Goal: Information Seeking & Learning: Learn about a topic

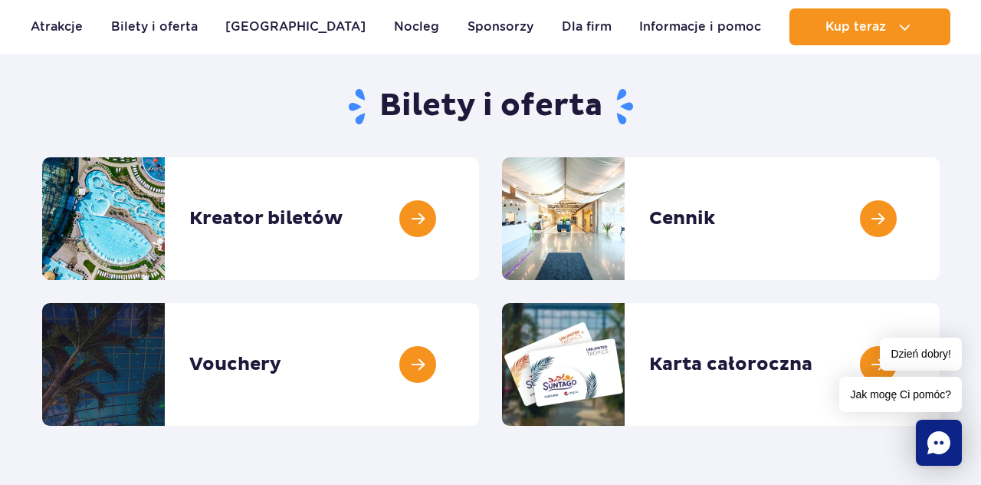
scroll to position [135, 0]
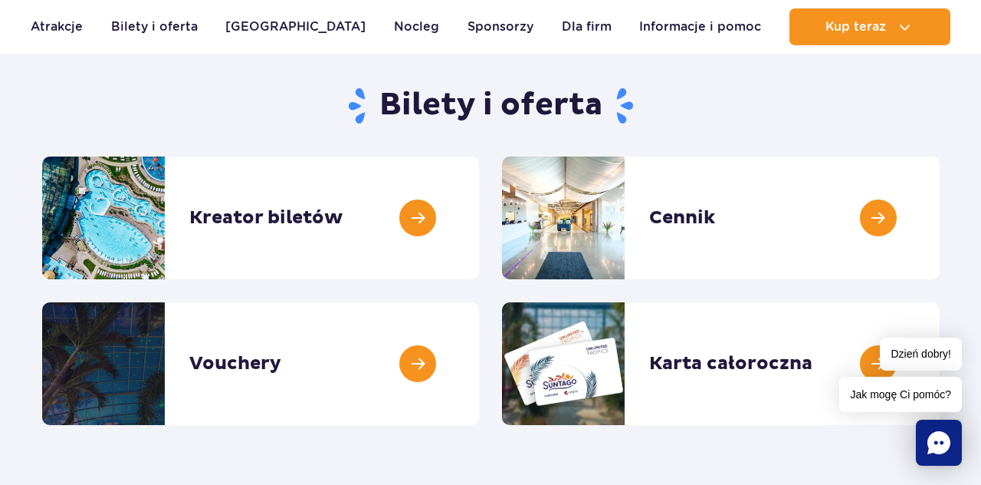
click at [940, 219] on link at bounding box center [940, 217] width 0 height 123
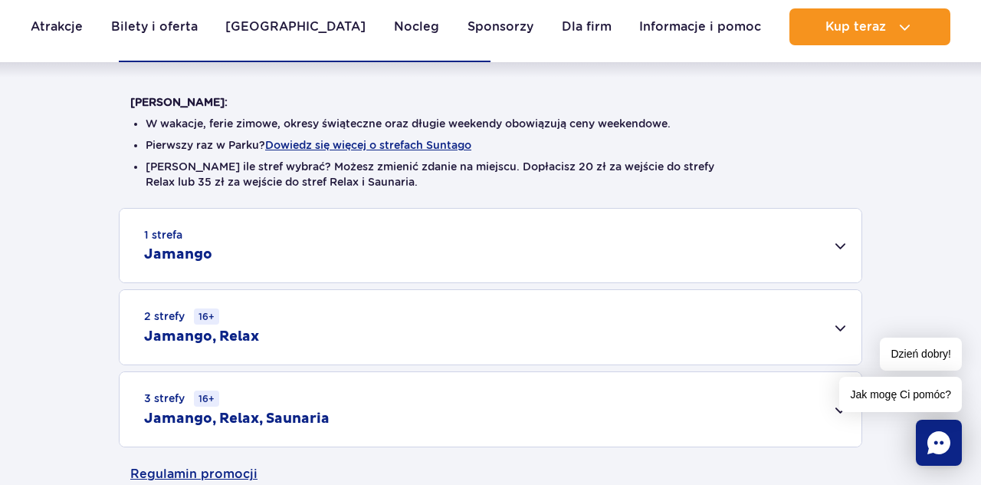
scroll to position [360, 0]
click at [836, 328] on div "2 strefy 16+ Jamango, Relax" at bounding box center [491, 326] width 742 height 74
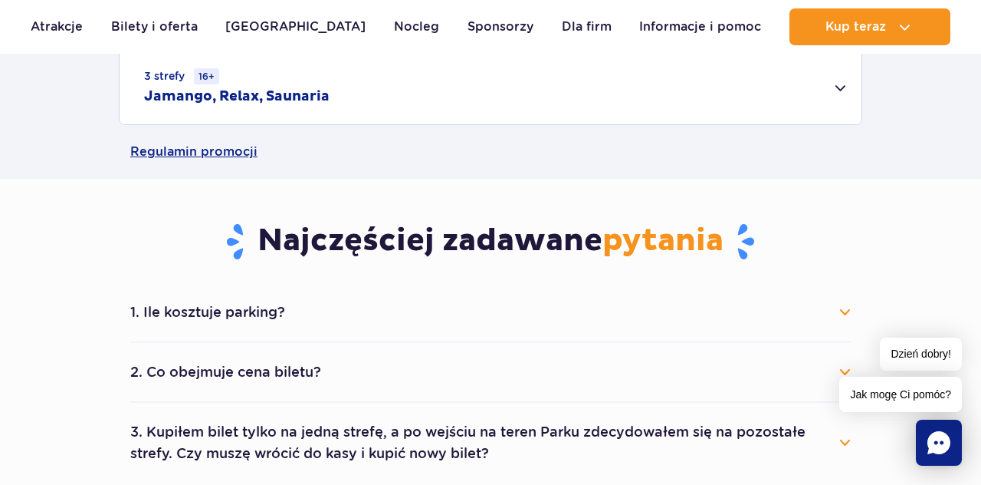
scroll to position [889, 0]
click at [836, 302] on button "1. Ile kosztuje parking?" at bounding box center [490, 312] width 721 height 34
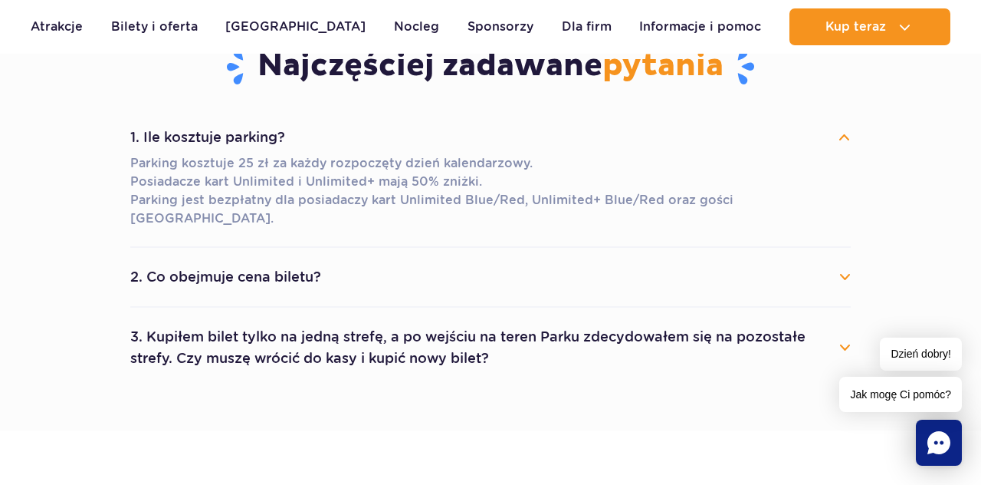
scroll to position [1066, 0]
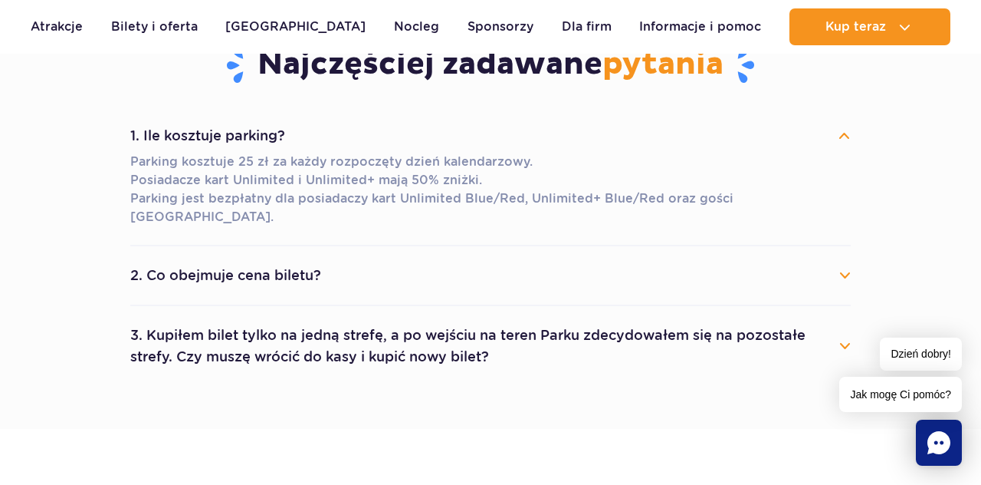
click at [837, 258] on button "2. Co obejmuje cena biletu?" at bounding box center [490, 275] width 721 height 34
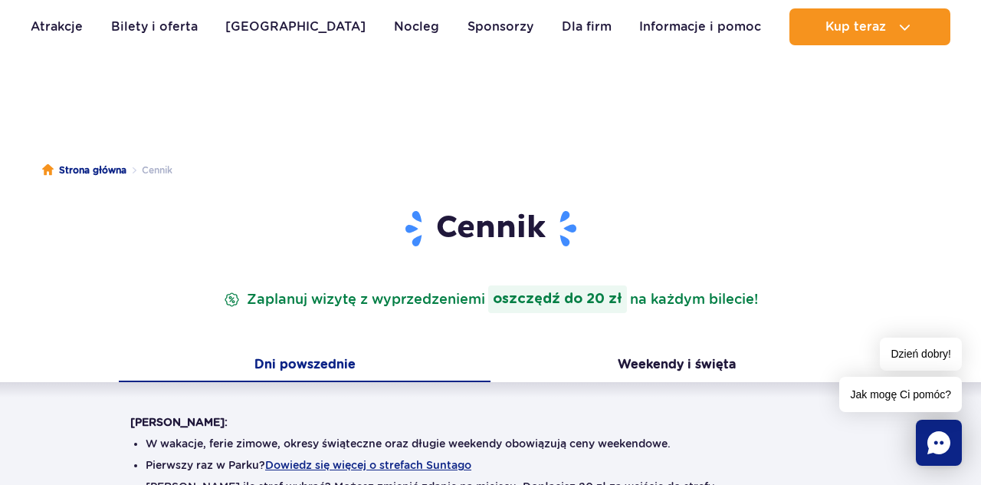
scroll to position [0, 0]
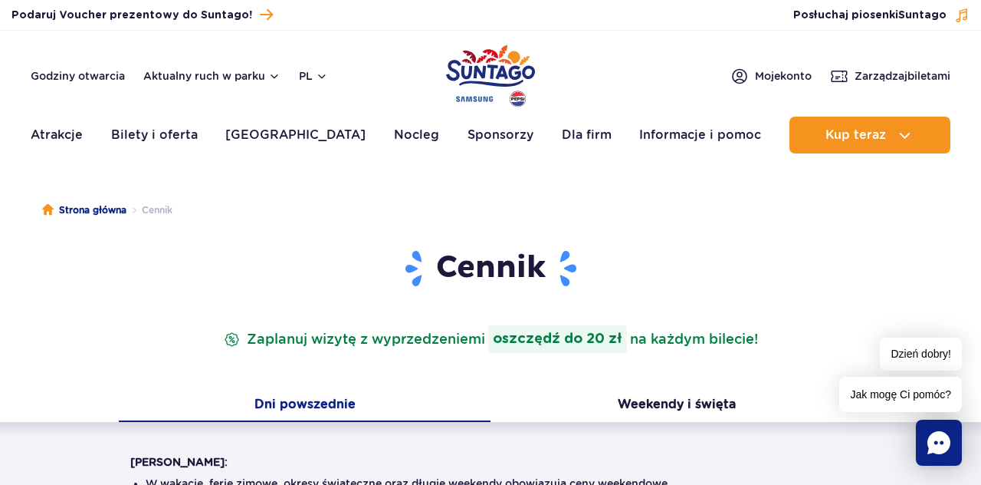
click at [468, 139] on link "Sponsorzy" at bounding box center [501, 135] width 66 height 37
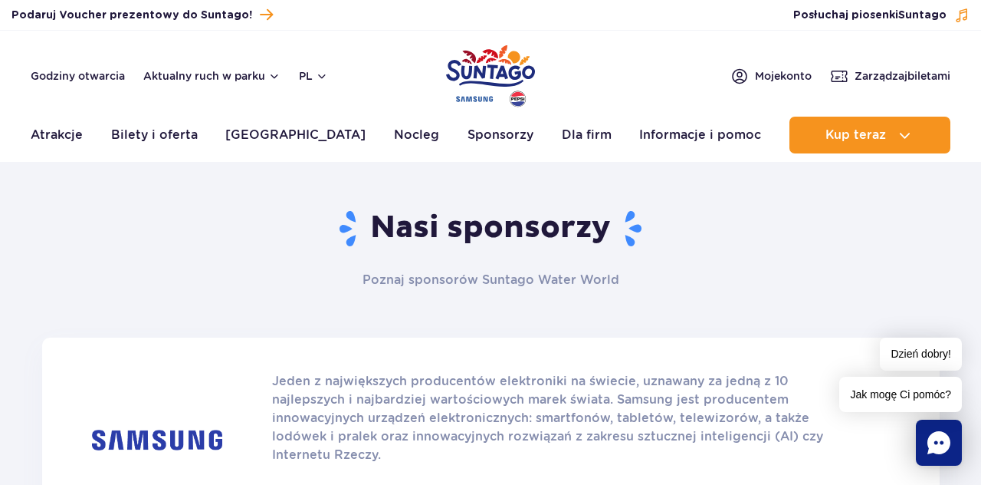
click at [61, 138] on link "Atrakcje" at bounding box center [57, 135] width 52 height 37
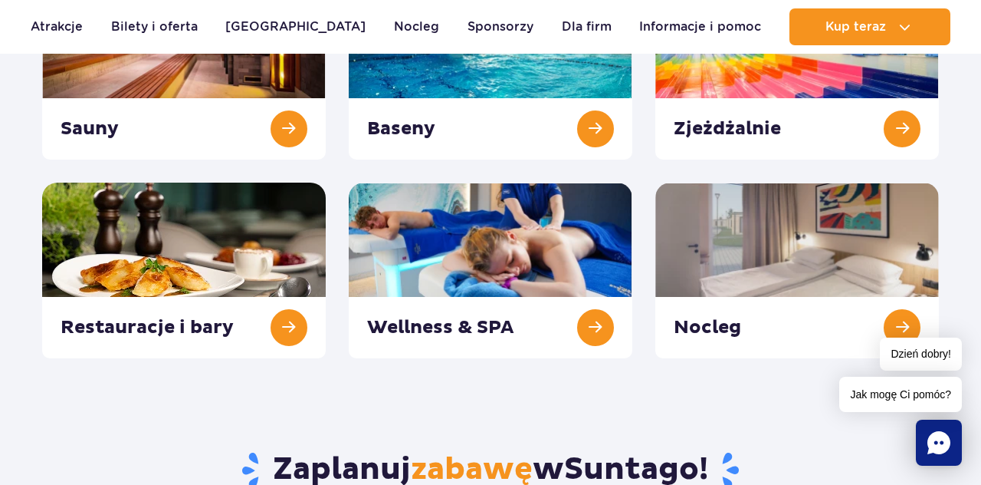
scroll to position [314, 0]
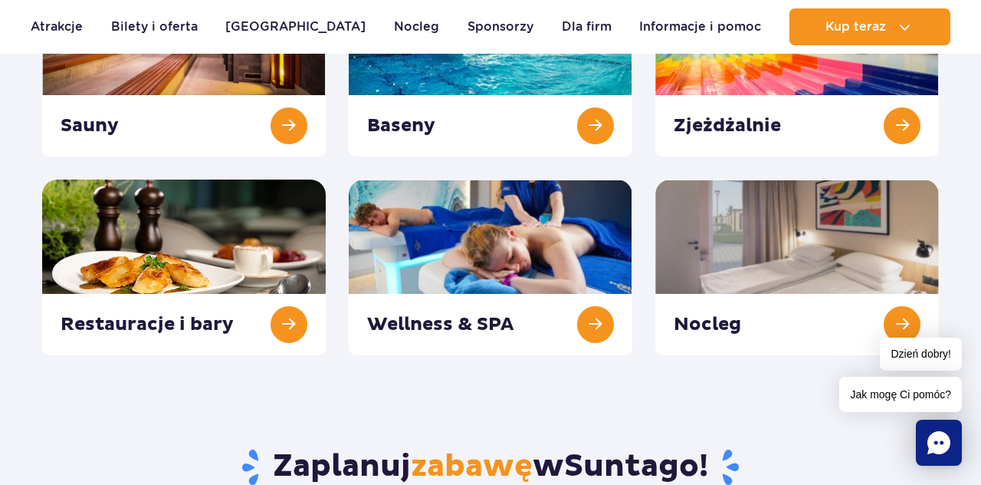
click at [288, 328] on link at bounding box center [184, 267] width 284 height 176
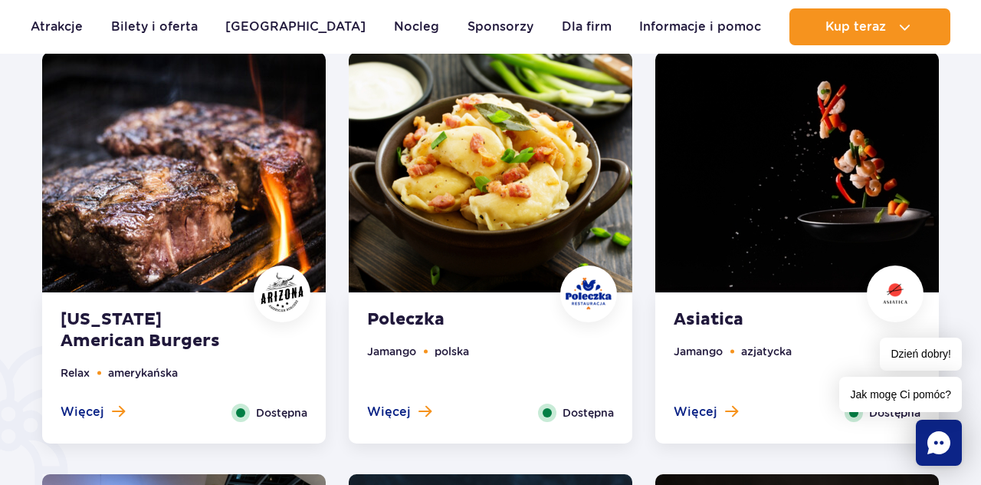
scroll to position [808, 0]
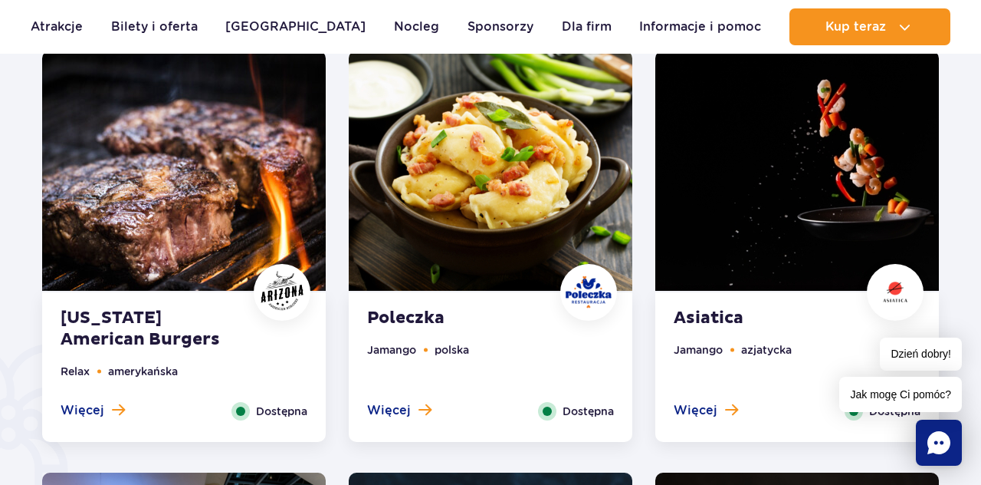
click at [88, 409] on span "Więcej" at bounding box center [83, 410] width 44 height 17
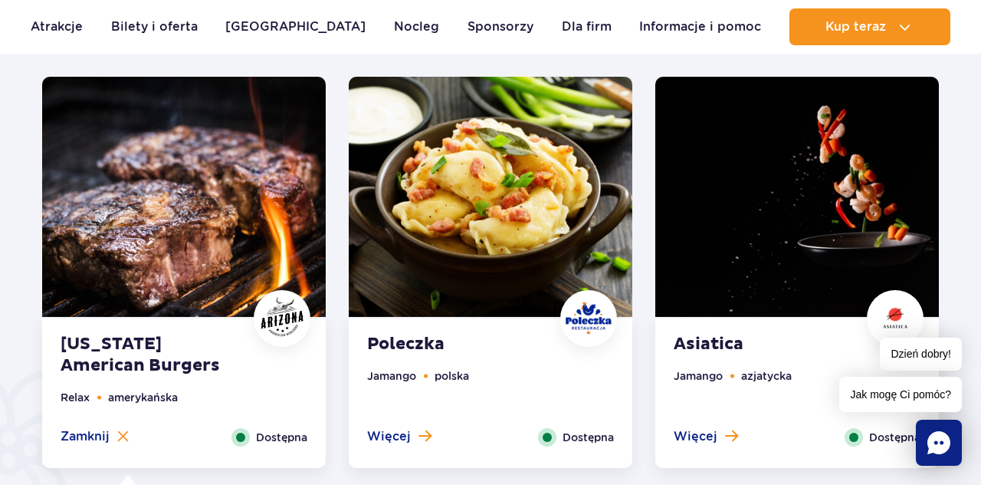
scroll to position [785, 0]
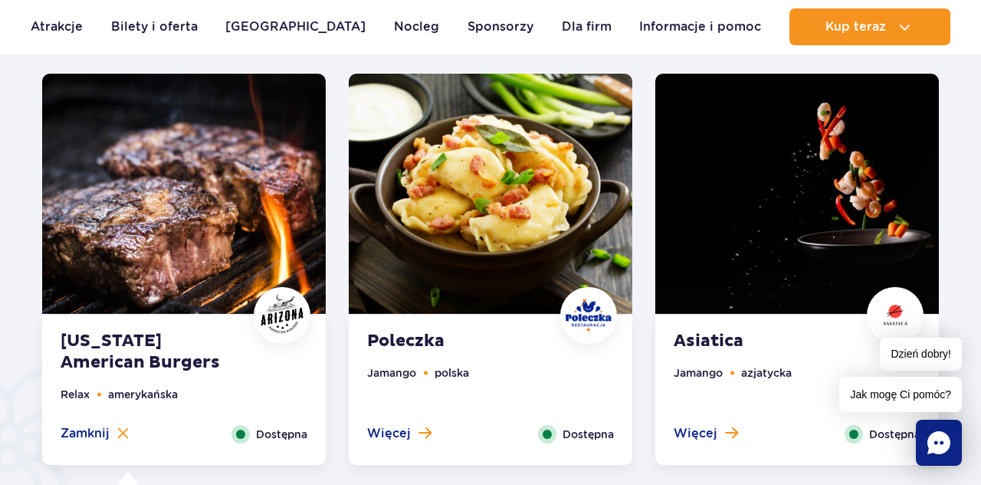
click at [485, 207] on img at bounding box center [491, 194] width 284 height 240
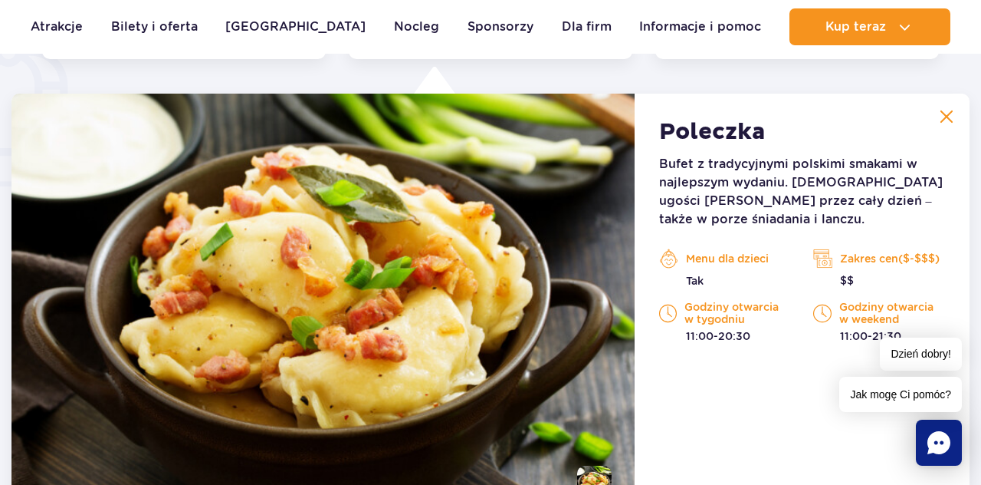
scroll to position [1192, 0]
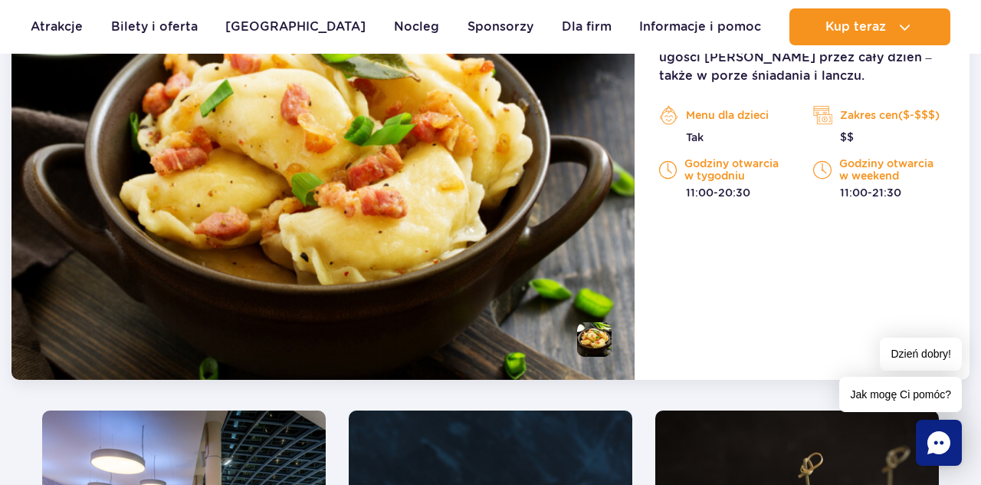
click at [123, 229] on img at bounding box center [323, 164] width 623 height 429
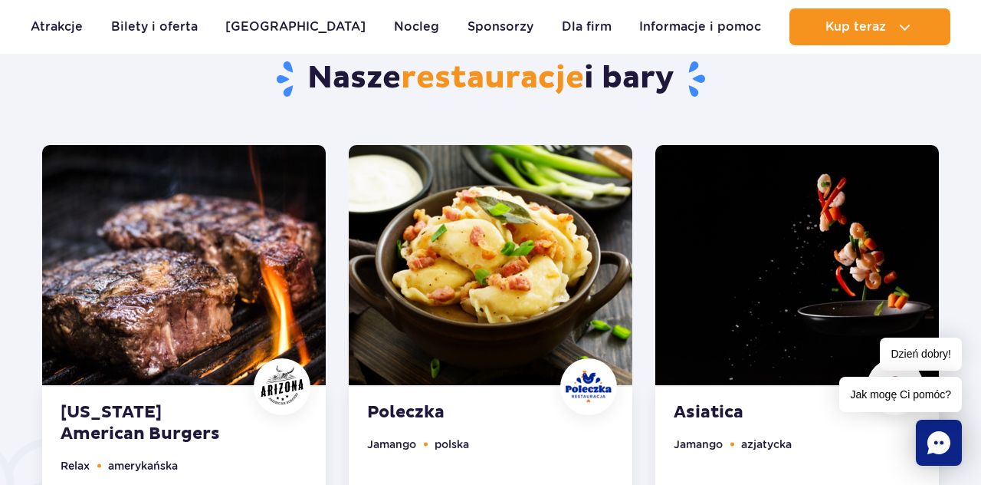
scroll to position [721, 0]
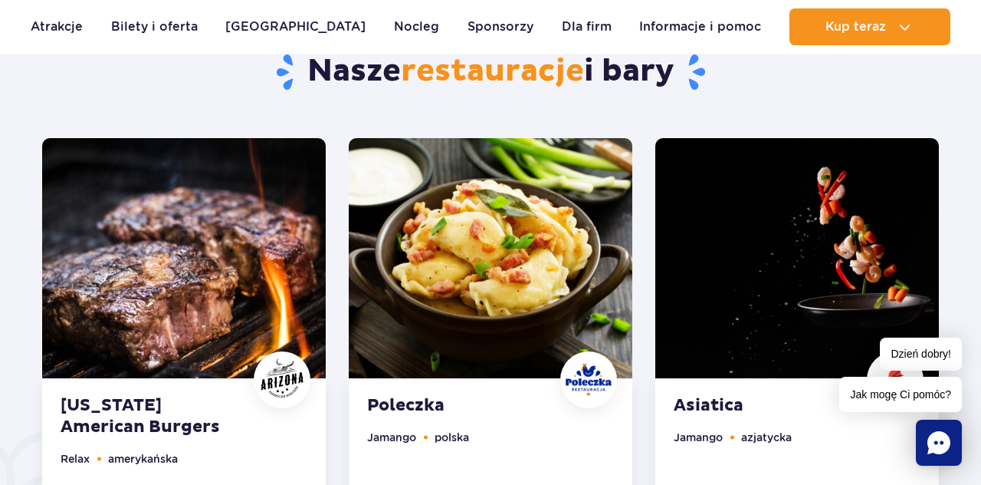
click at [141, 267] on img at bounding box center [184, 258] width 284 height 240
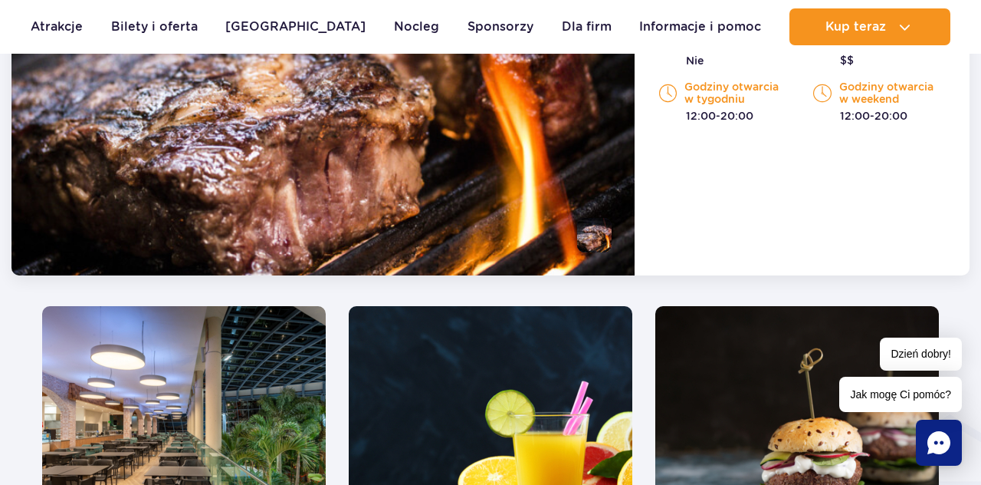
scroll to position [1421, 0]
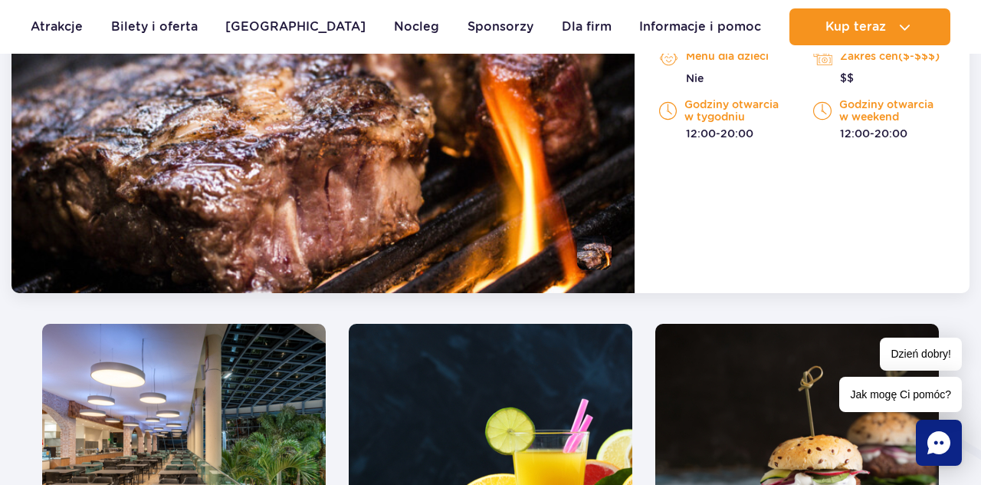
click at [599, 252] on li at bounding box center [594, 252] width 35 height 35
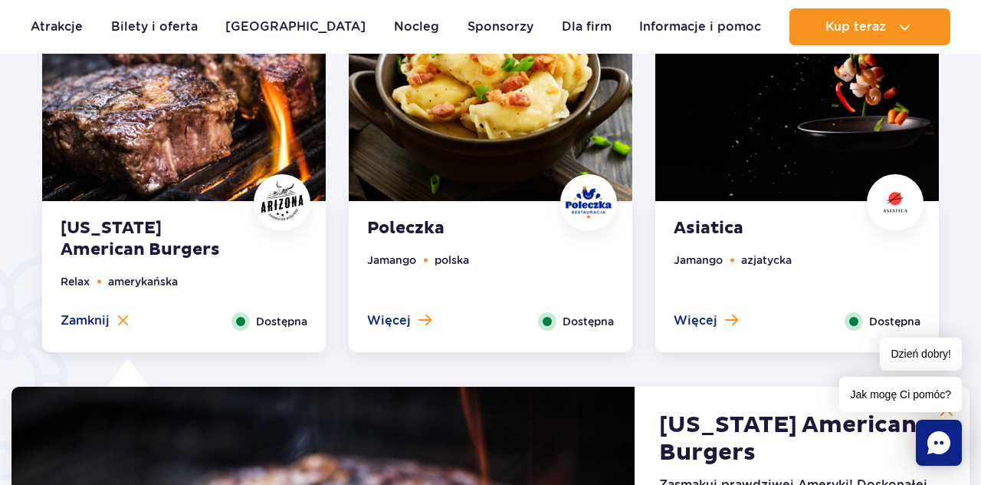
scroll to position [896, 0]
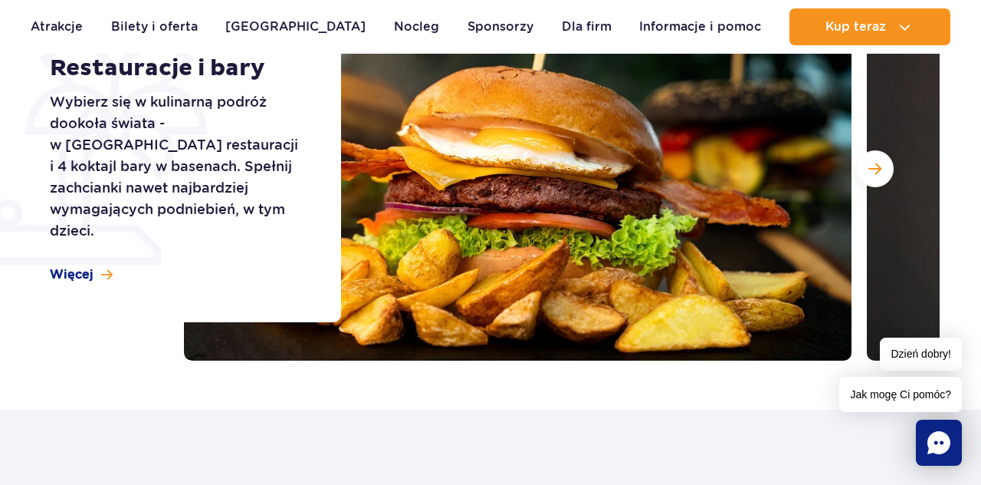
click at [80, 266] on span "Więcej" at bounding box center [72, 274] width 44 height 17
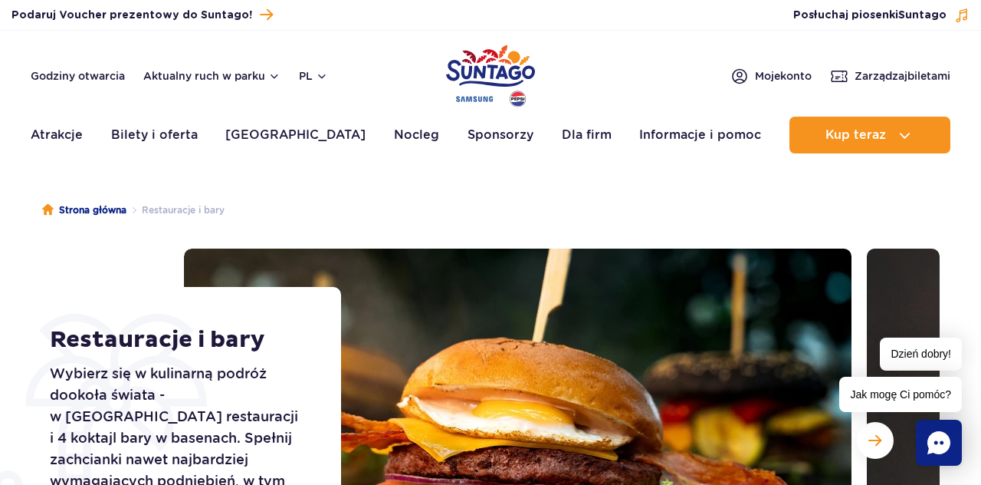
click at [206, 80] on button "Aktualny ruch w parku" at bounding box center [211, 76] width 137 height 12
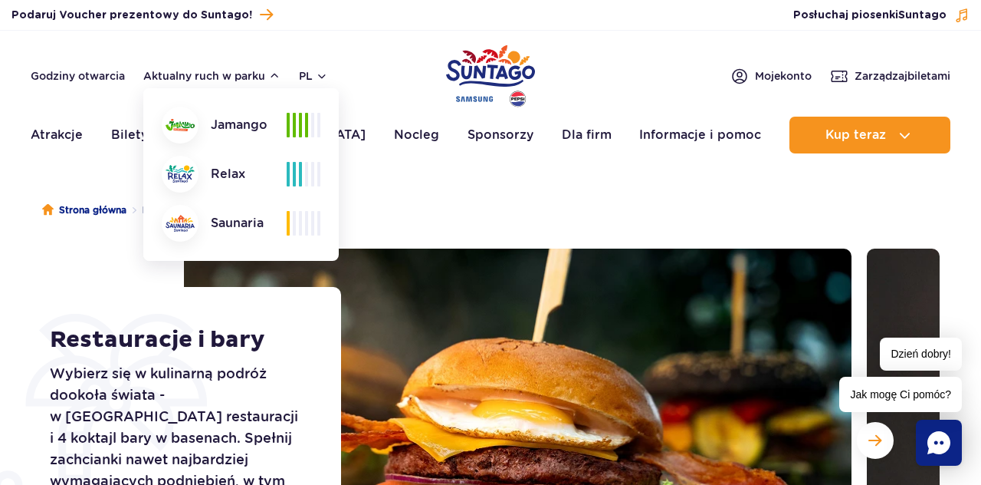
click at [72, 69] on link "Godziny otwarcia" at bounding box center [78, 75] width 94 height 15
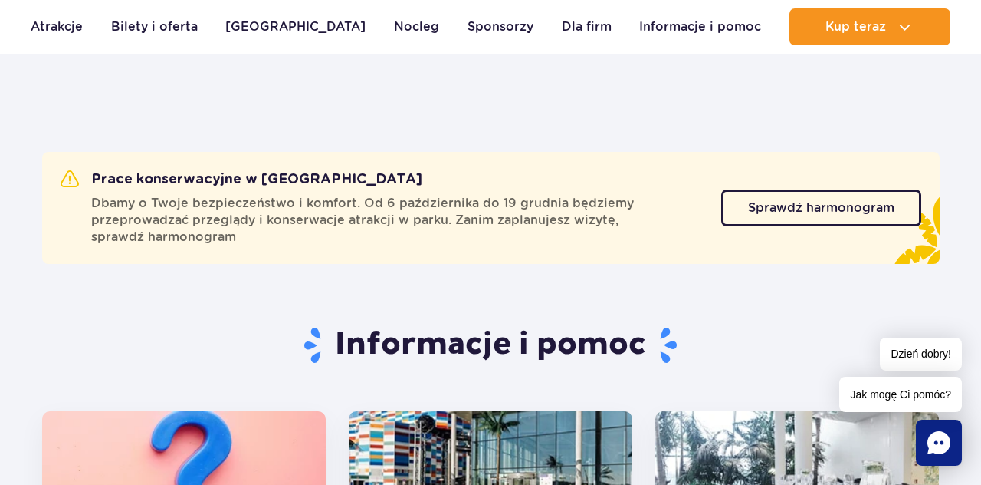
scroll to position [51, 0]
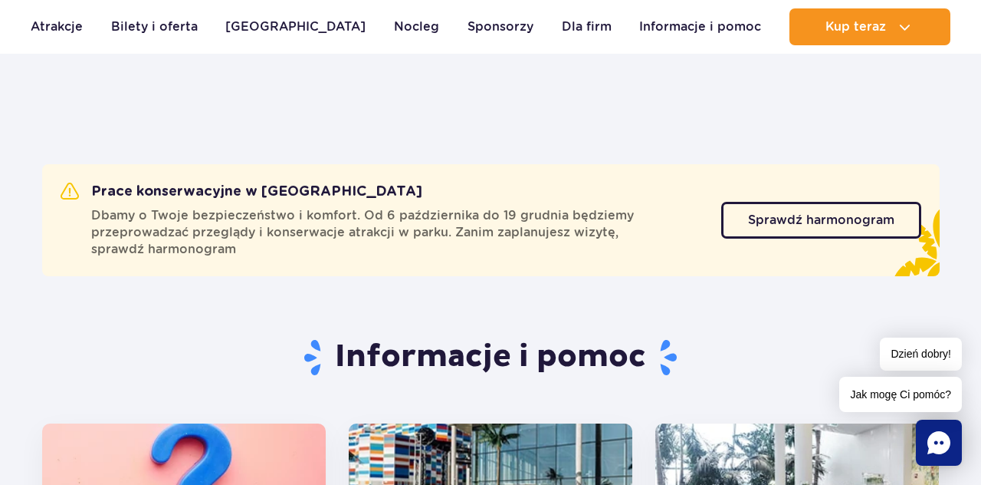
click at [827, 222] on span "Sprawdź harmonogram" at bounding box center [821, 220] width 146 height 12
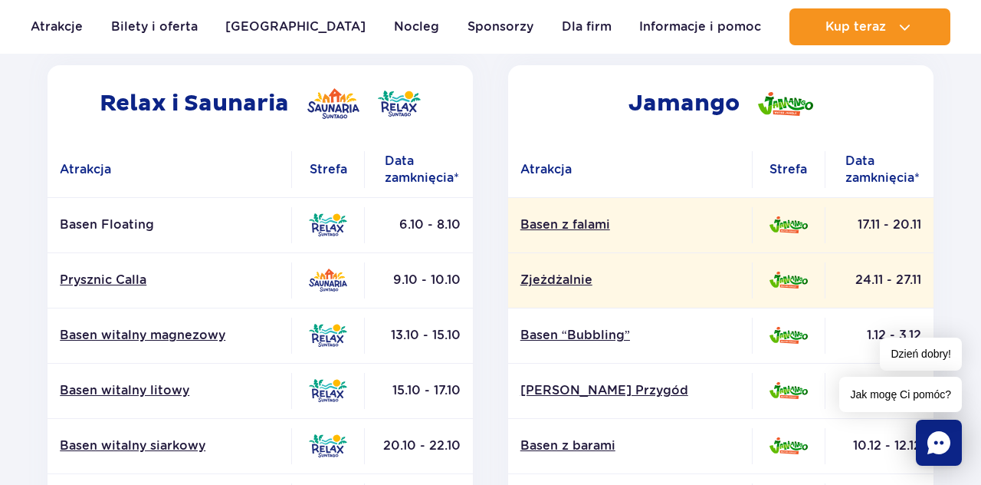
scroll to position [259, 0]
click at [110, 227] on p "Basen Floating" at bounding box center [169, 223] width 219 height 17
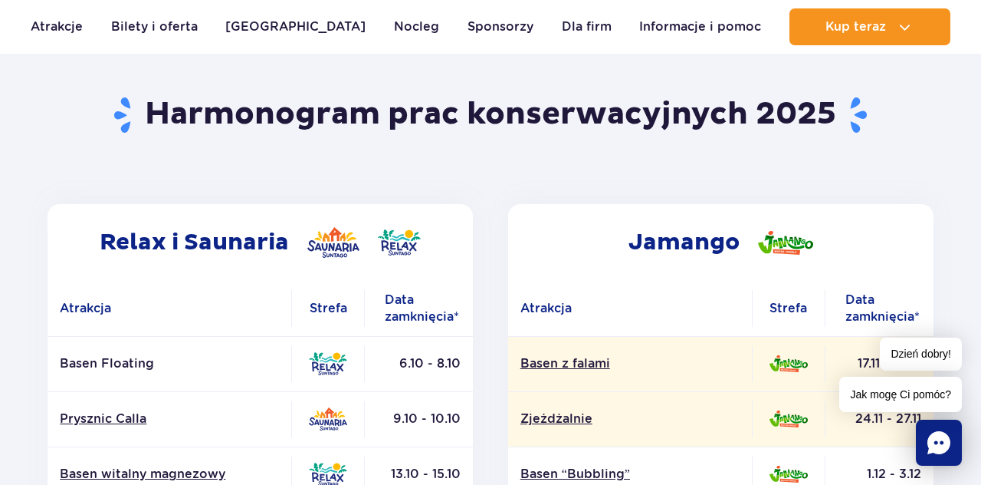
scroll to position [0, 0]
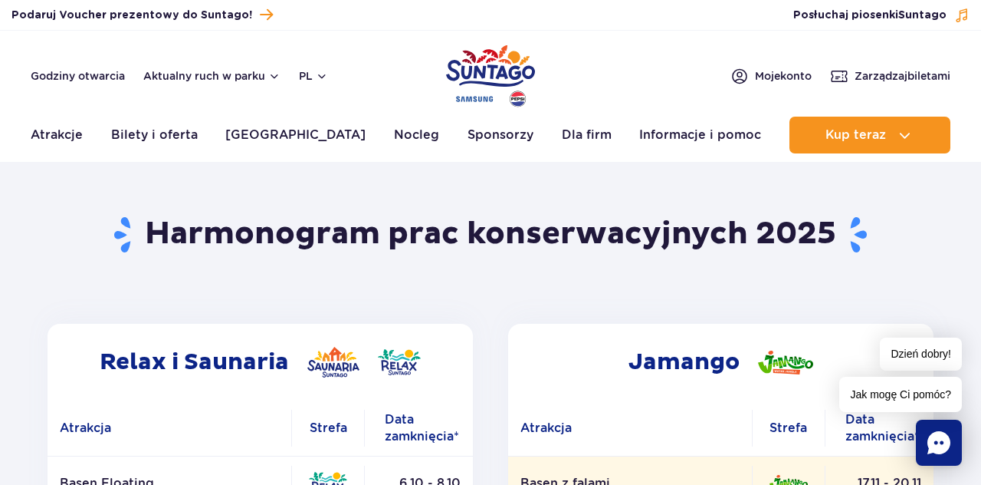
click at [275, 132] on link "[GEOGRAPHIC_DATA]" at bounding box center [295, 135] width 140 height 37
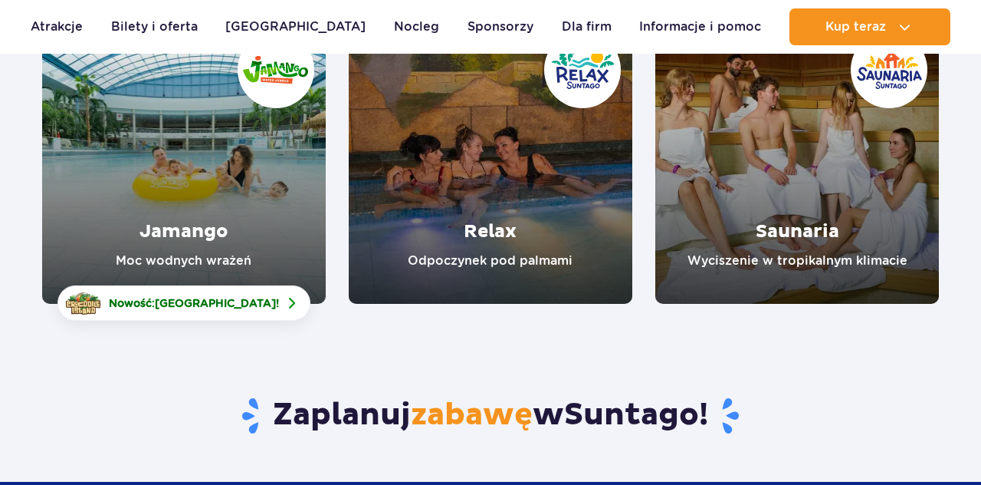
click at [505, 184] on link "Relax" at bounding box center [491, 162] width 284 height 284
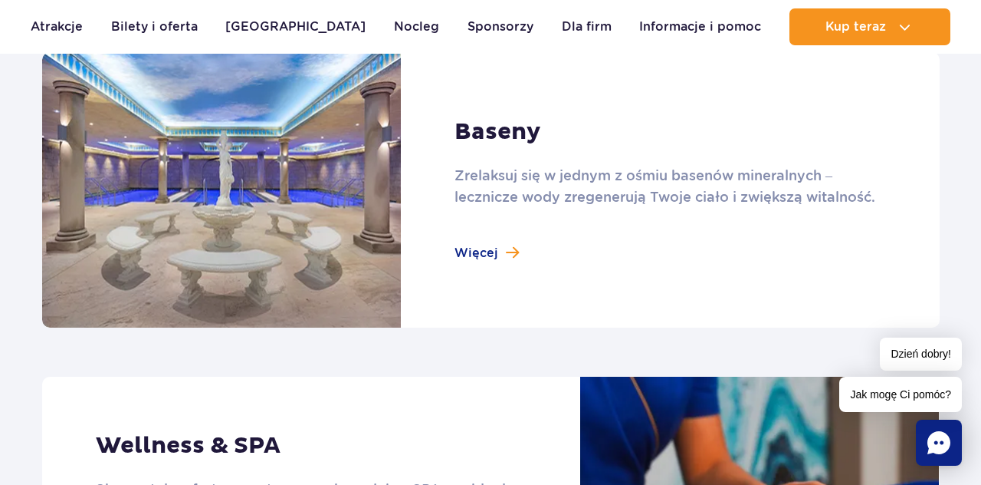
scroll to position [1064, 0]
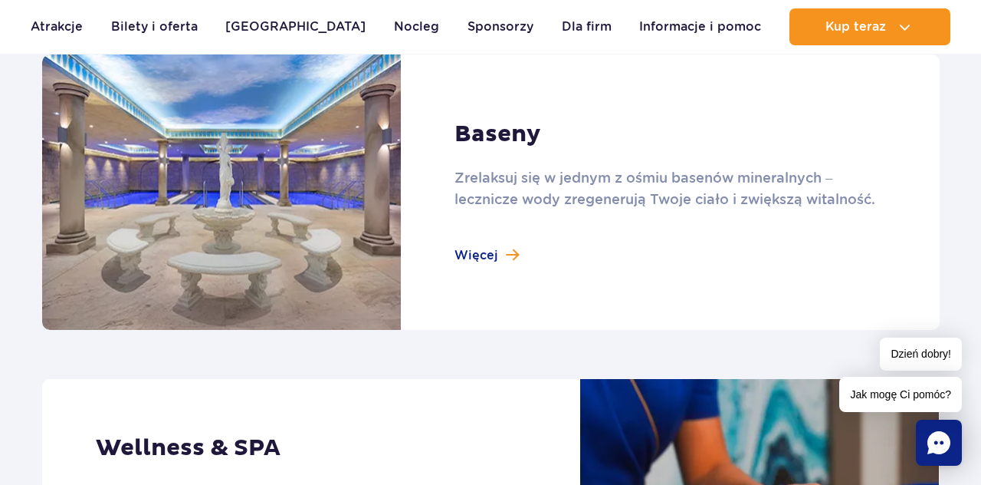
click at [474, 255] on link at bounding box center [491, 191] width 898 height 275
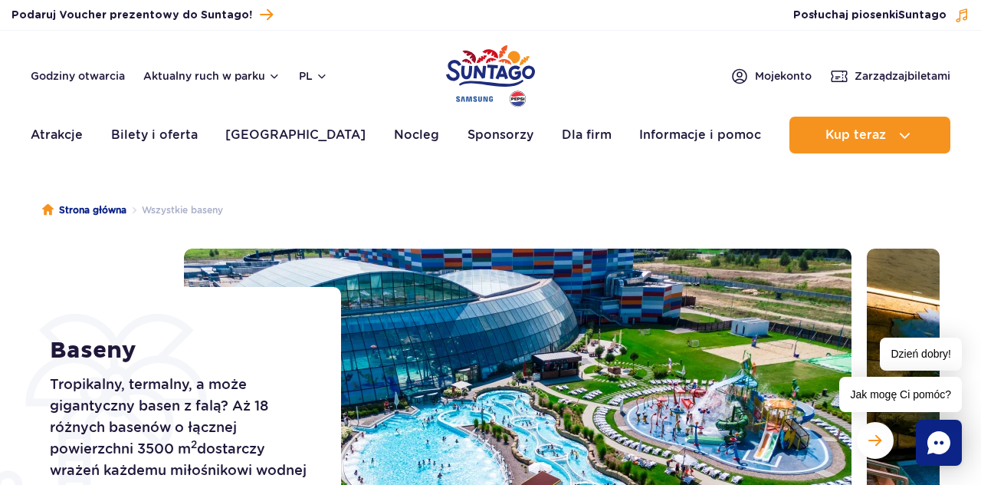
click at [56, 141] on link "Atrakcje" at bounding box center [57, 135] width 52 height 37
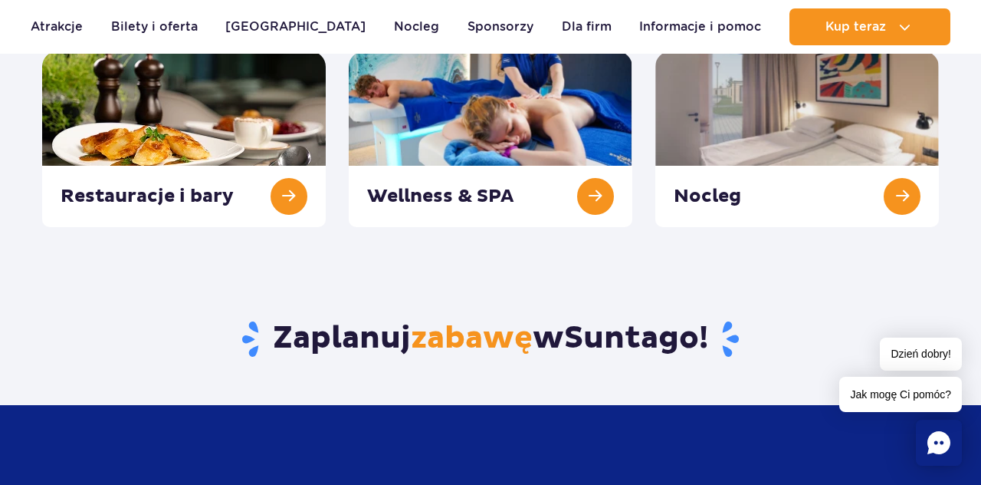
scroll to position [446, 0]
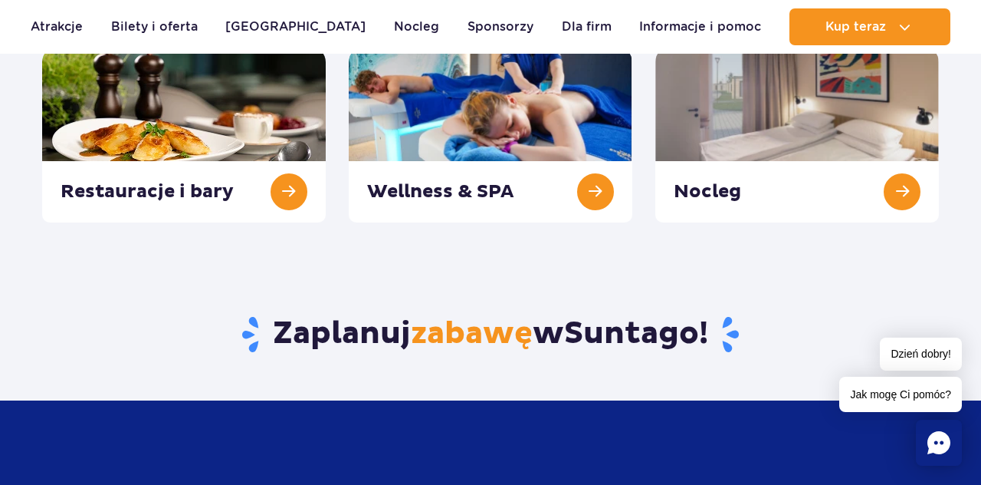
click at [284, 195] on link at bounding box center [184, 135] width 284 height 176
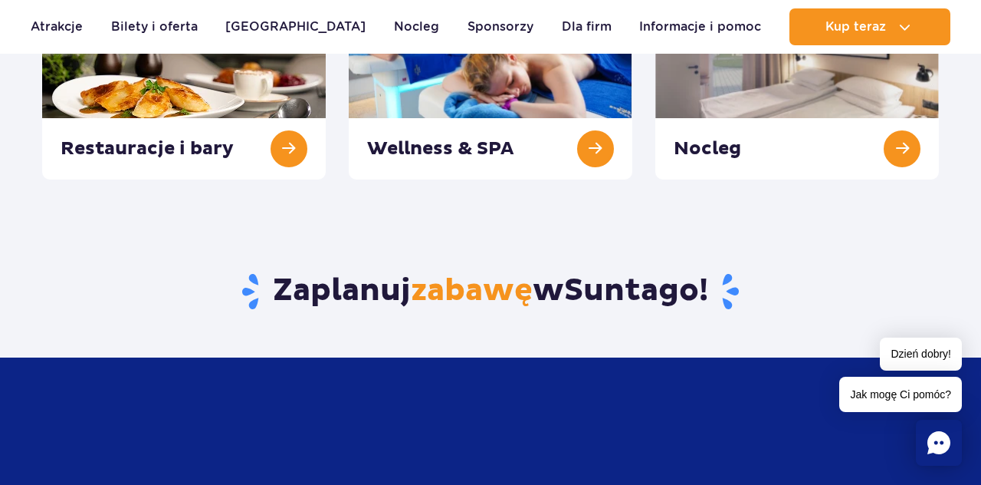
scroll to position [520, 0]
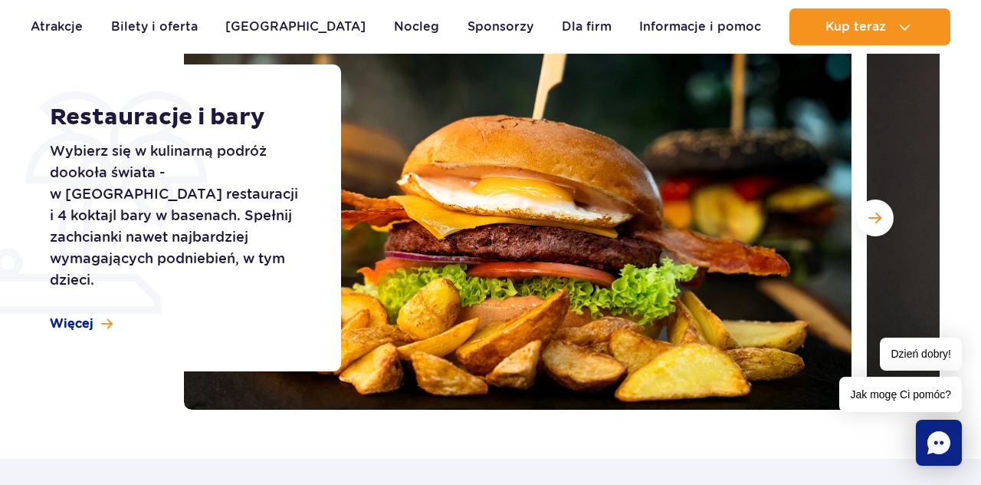
click at [882, 221] on button "Następny slajd" at bounding box center [875, 217] width 37 height 37
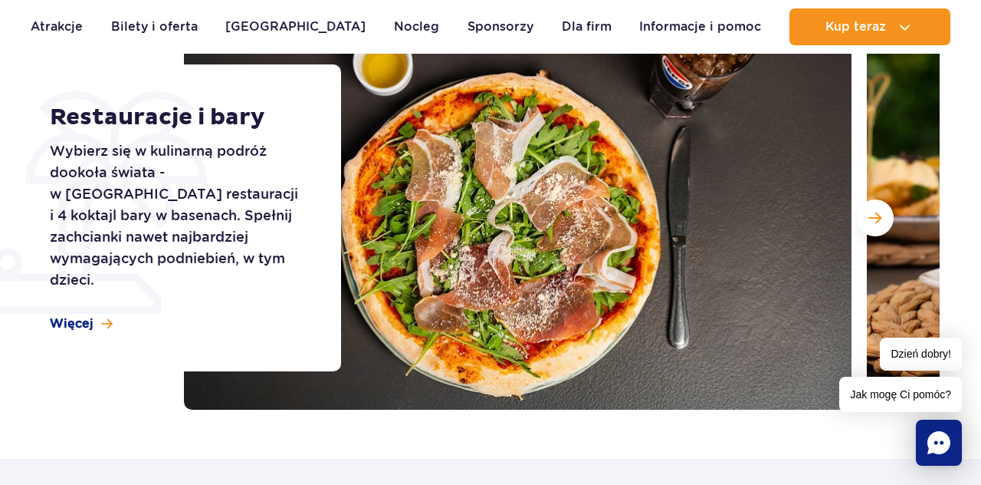
click at [888, 218] on button "Następny slajd" at bounding box center [875, 217] width 37 height 37
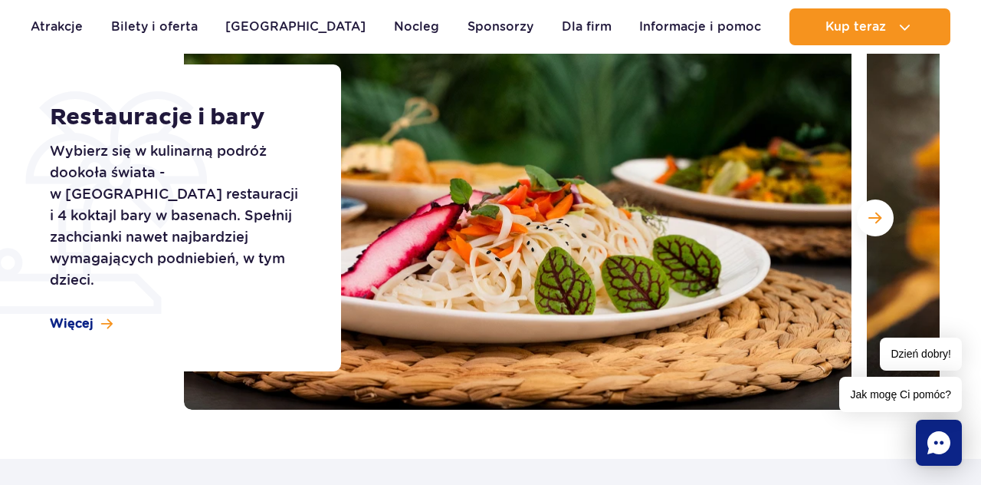
click at [886, 225] on button "Następny slajd" at bounding box center [875, 217] width 37 height 37
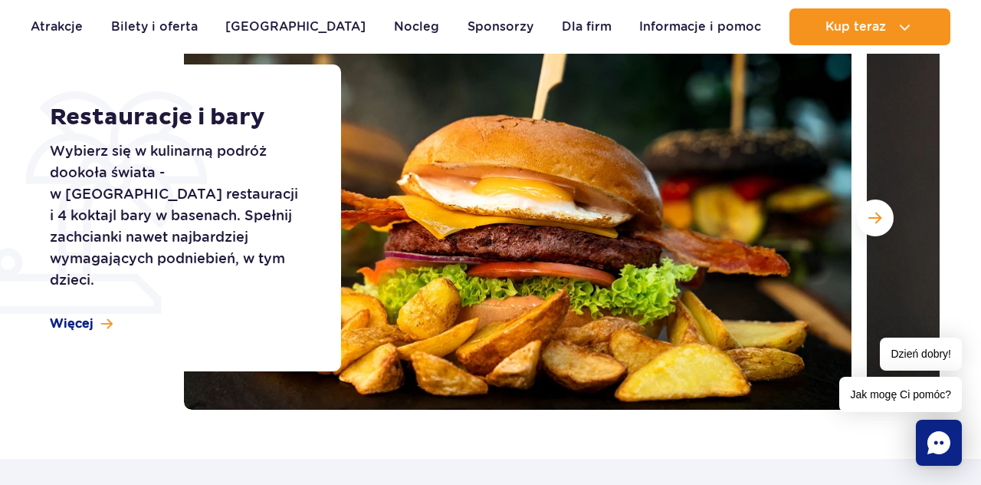
click at [874, 215] on span "Następny slajd" at bounding box center [875, 218] width 13 height 14
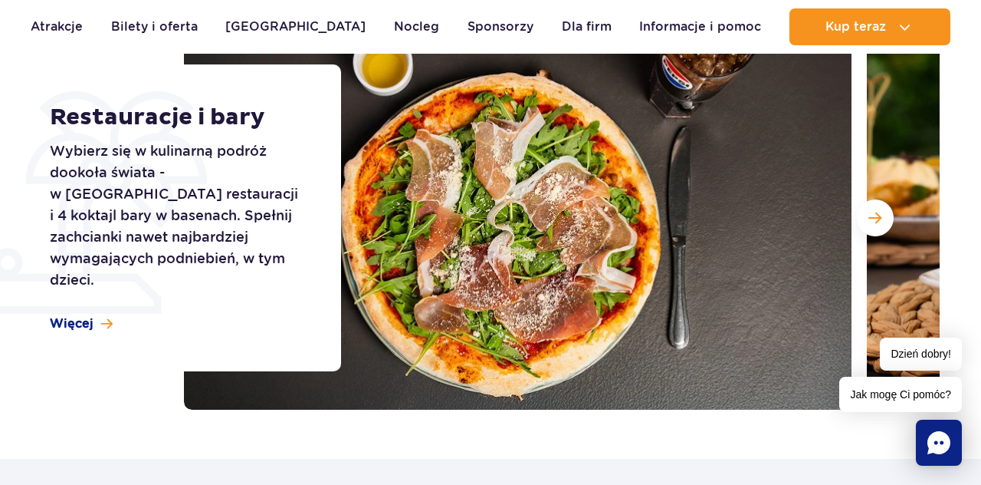
click at [872, 220] on span "Następny slajd" at bounding box center [875, 218] width 13 height 14
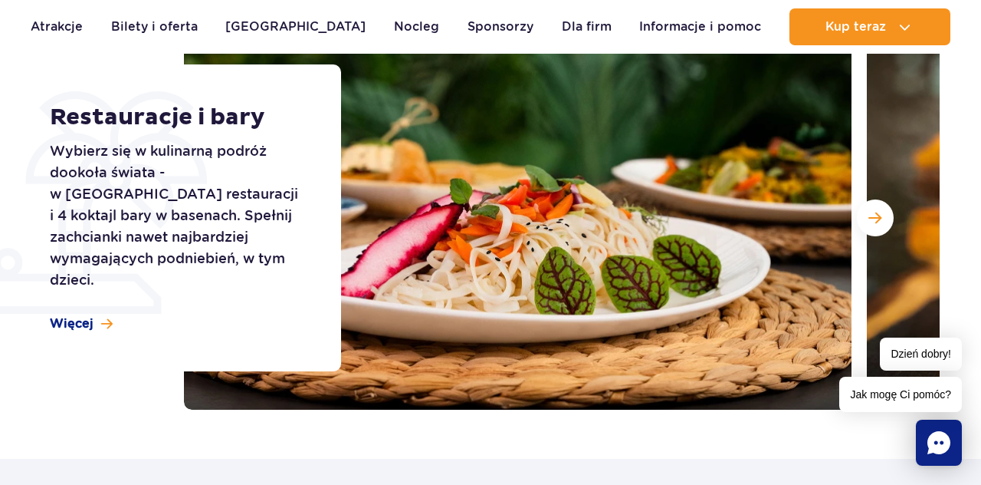
click at [874, 218] on span "Następny slajd" at bounding box center [875, 218] width 13 height 14
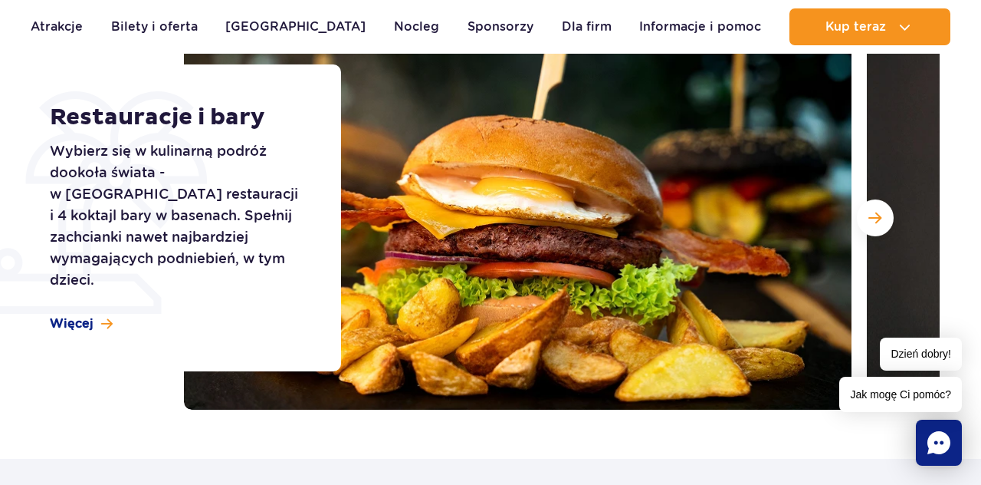
click at [873, 220] on span "Następny slajd" at bounding box center [875, 218] width 13 height 14
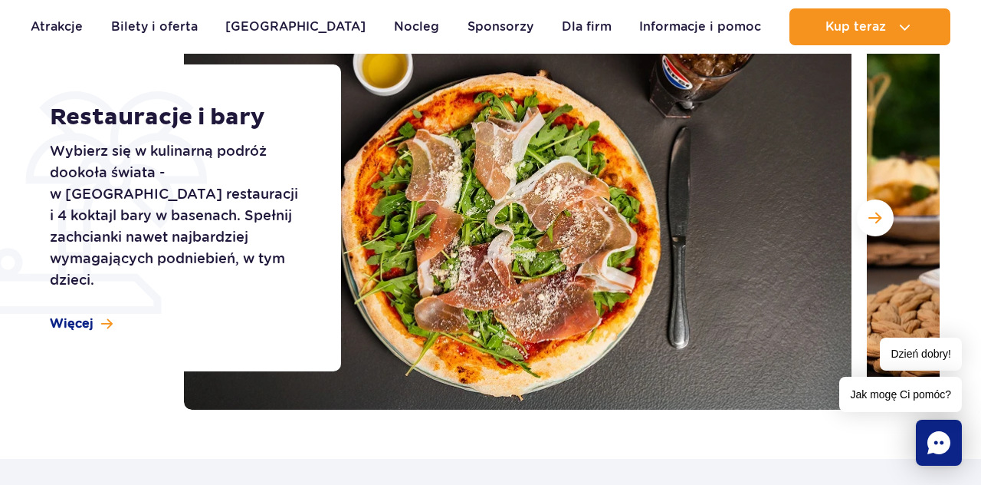
click at [876, 213] on span "Następny slajd" at bounding box center [875, 218] width 13 height 14
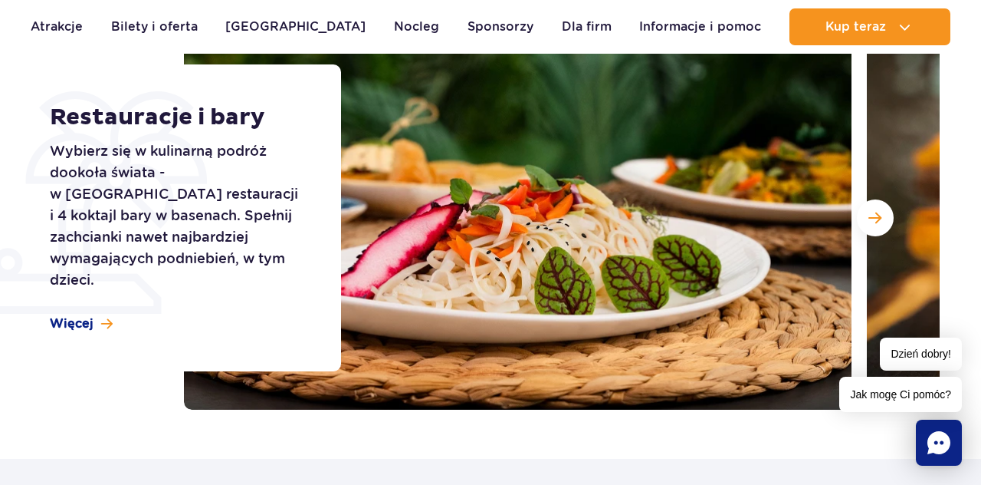
click at [883, 210] on button "Następny slajd" at bounding box center [875, 217] width 37 height 37
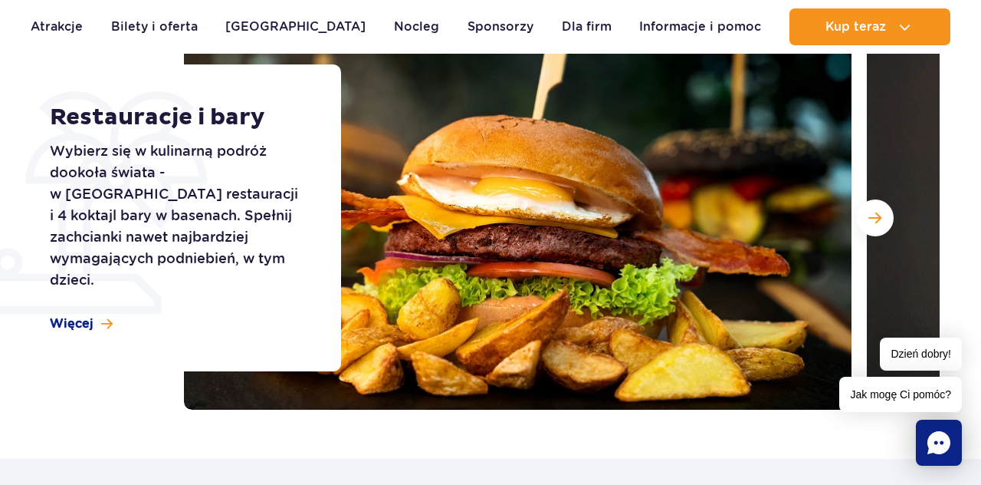
click at [876, 215] on span "Następny slajd" at bounding box center [875, 218] width 13 height 14
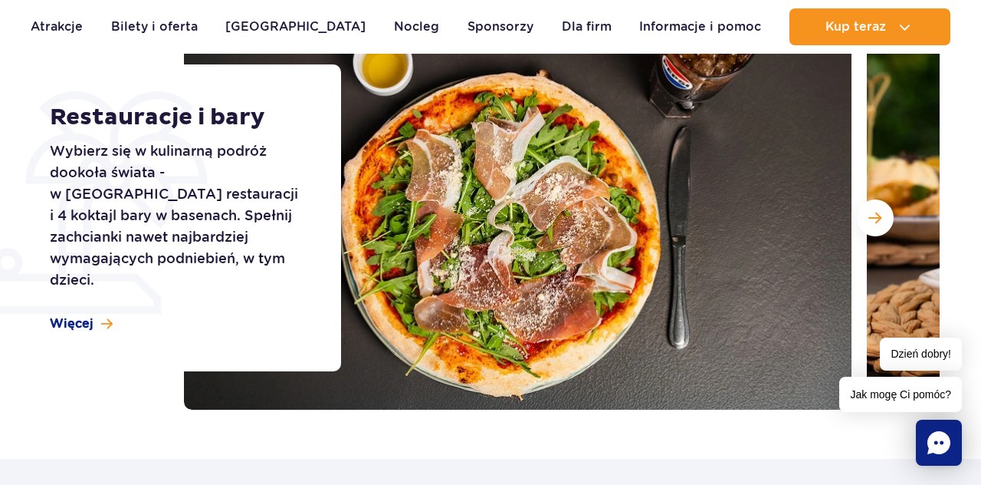
click at [878, 207] on button "Następny slajd" at bounding box center [875, 217] width 37 height 37
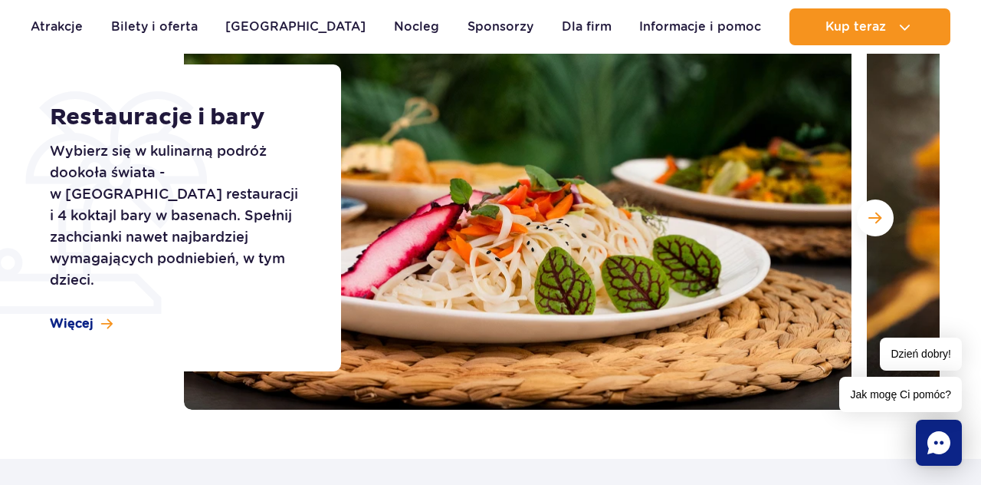
click at [877, 209] on button "Następny slajd" at bounding box center [875, 217] width 37 height 37
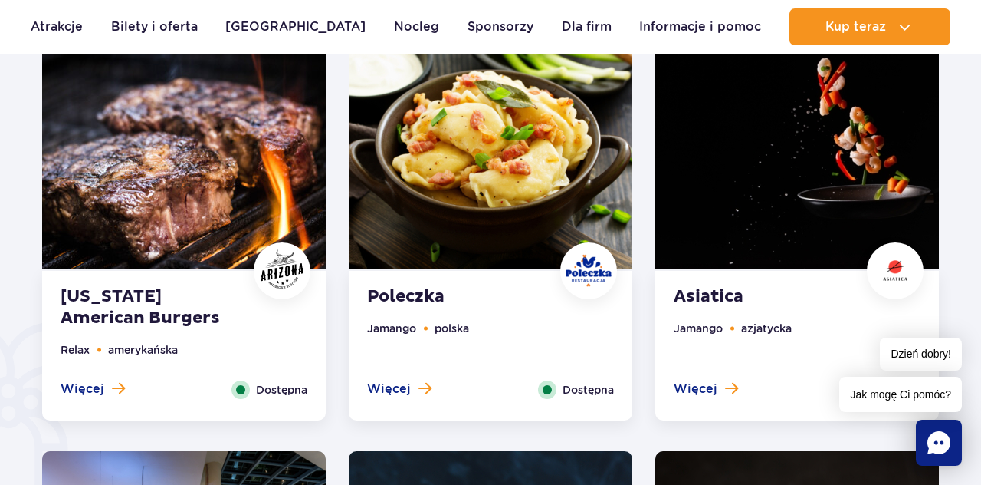
click at [107, 228] on img at bounding box center [184, 149] width 284 height 240
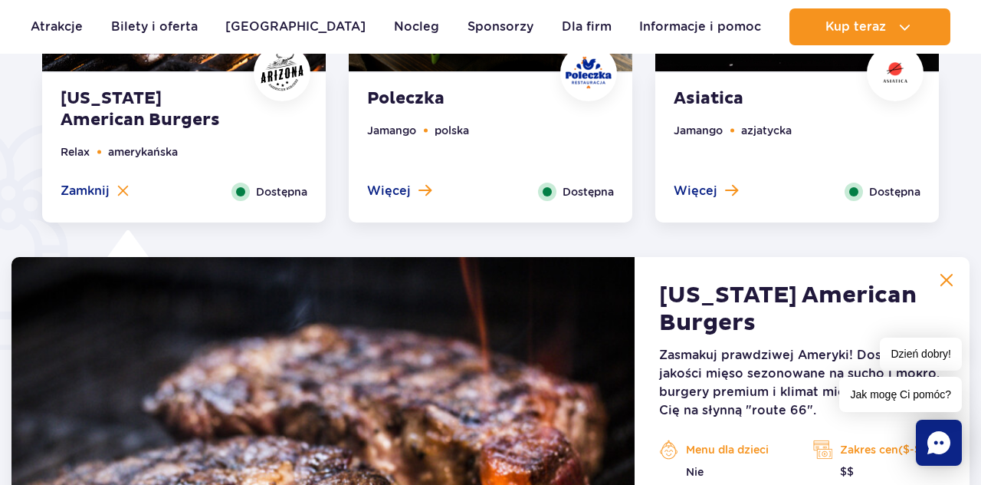
scroll to position [1192, 0]
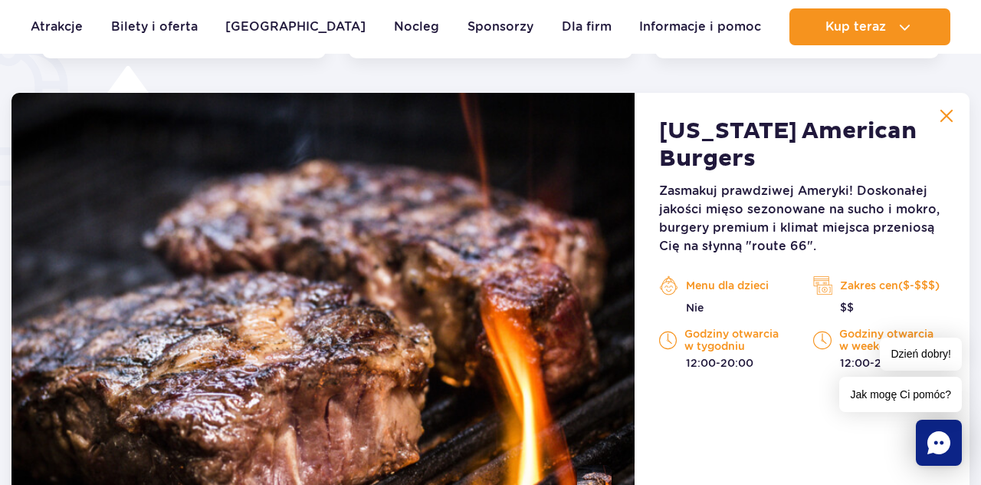
click at [162, 276] on img at bounding box center [323, 307] width 623 height 429
click at [755, 147] on strong "Arizona American Burgers" at bounding box center [802, 144] width 287 height 55
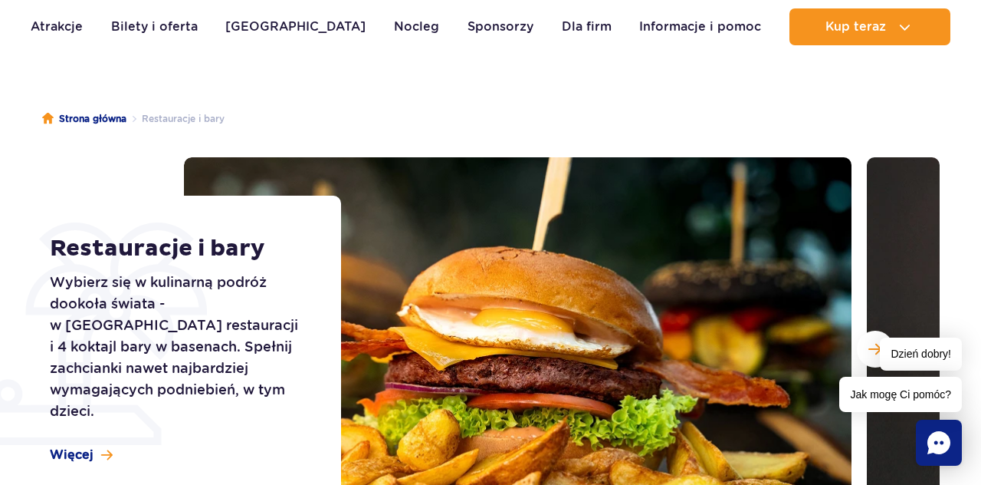
scroll to position [0, 0]
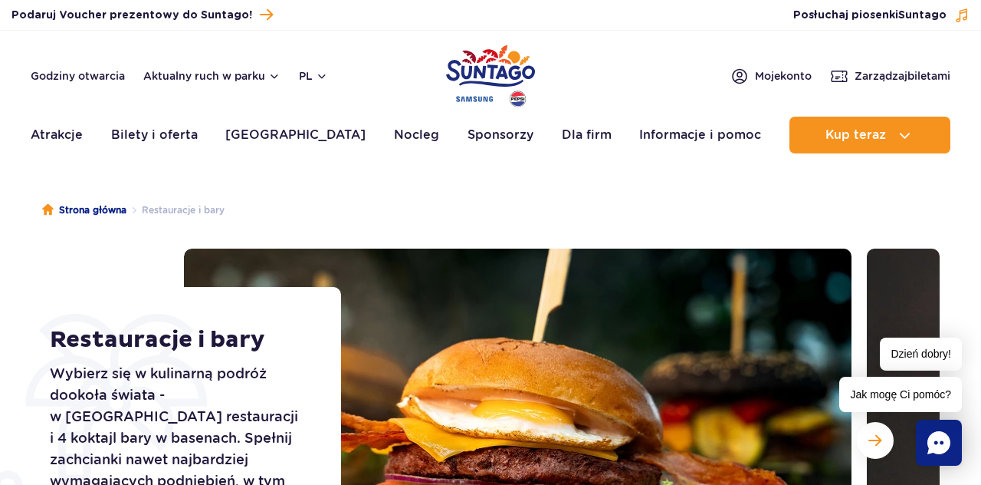
click at [285, 136] on link "[GEOGRAPHIC_DATA]" at bounding box center [295, 135] width 140 height 37
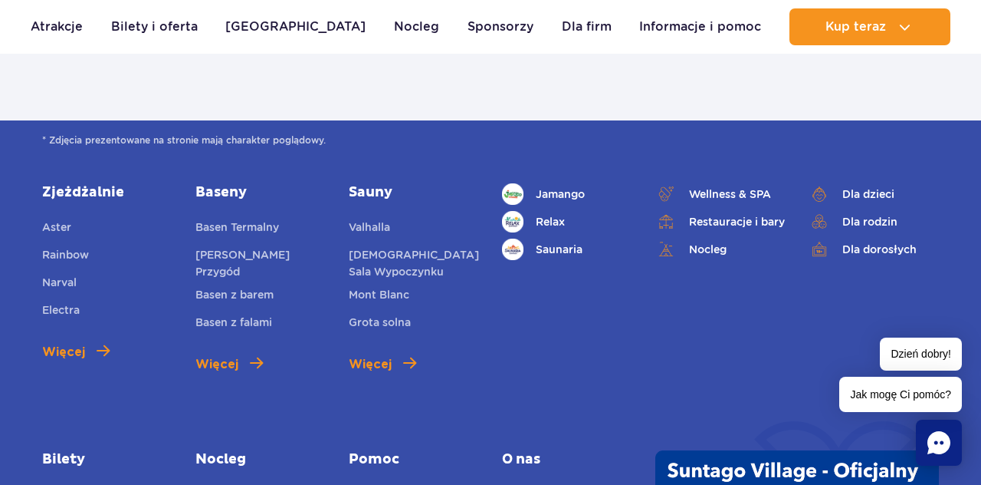
scroll to position [1016, 0]
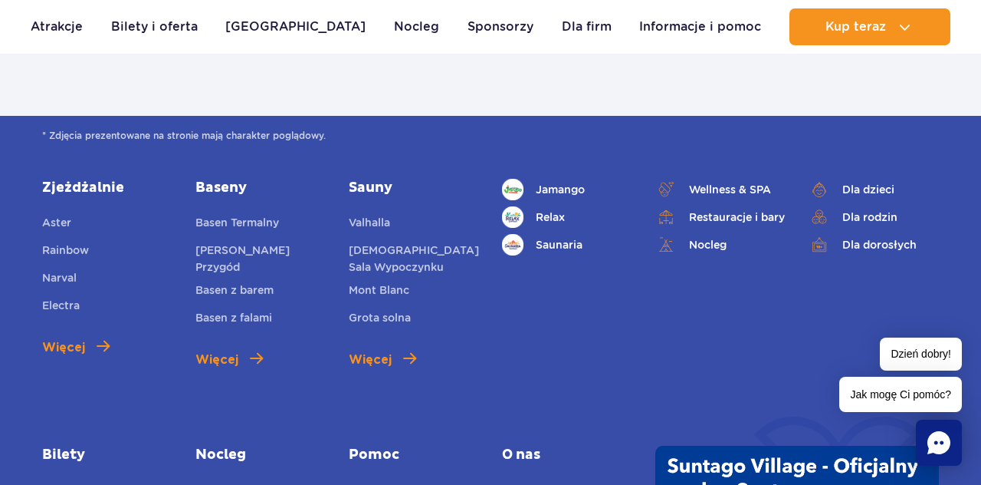
click at [236, 353] on span "Więcej" at bounding box center [217, 359] width 43 height 18
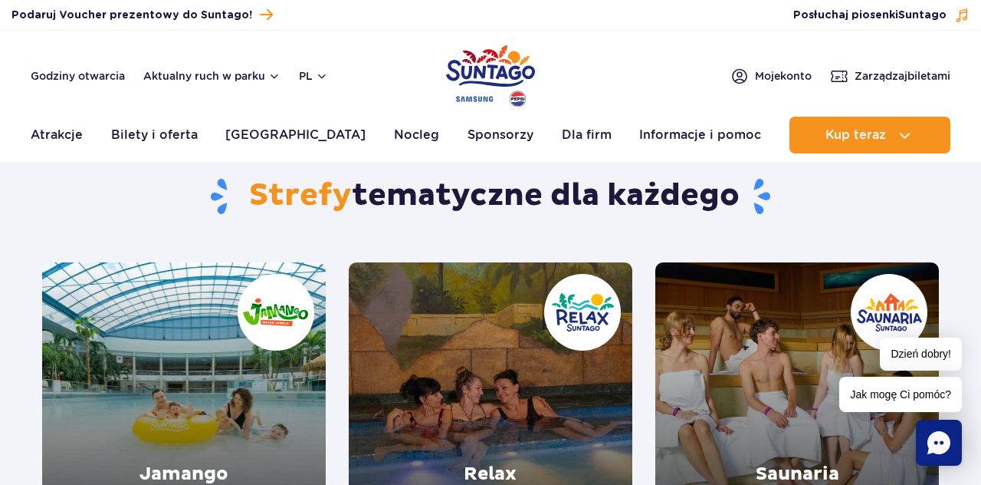
scroll to position [0, 0]
